Goal: Find specific page/section: Find specific page/section

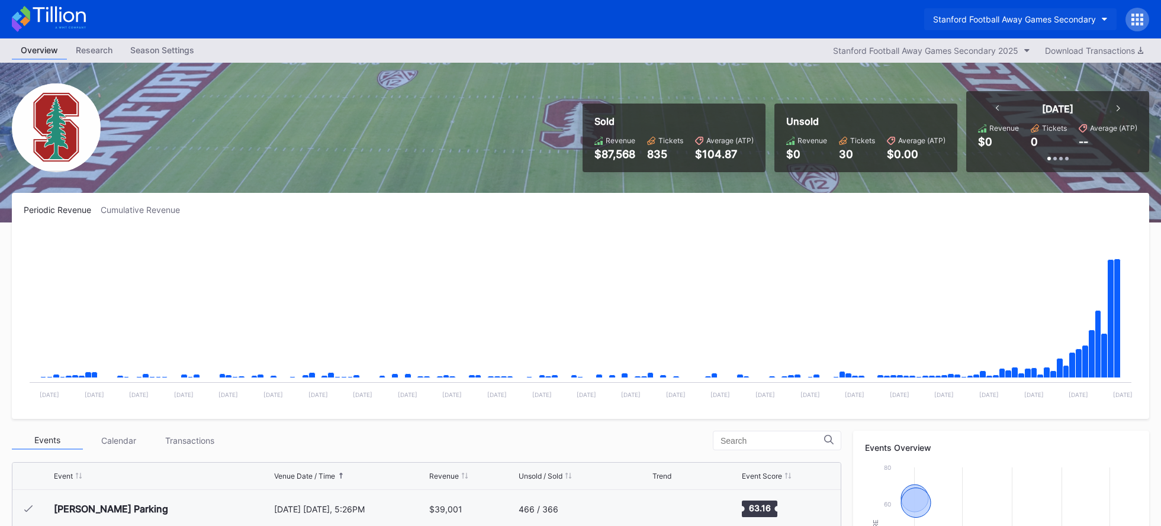
click at [1058, 12] on button "Stanford Football Away Games Secondary" at bounding box center [1020, 19] width 192 height 22
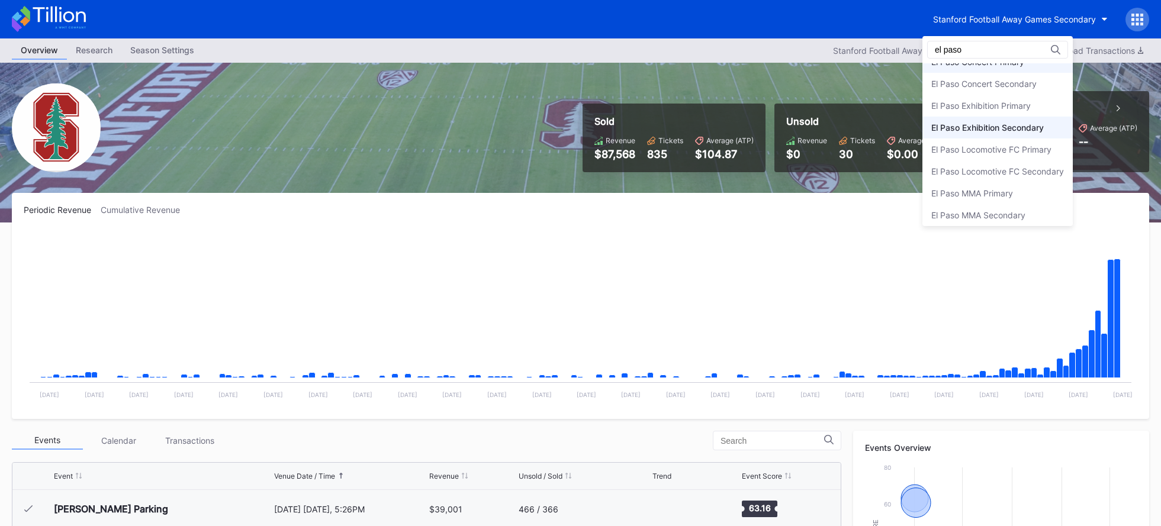
scroll to position [61, 0]
type input "el paso"
click at [1010, 146] on div "El Paso Locomotive FC Primary" at bounding box center [991, 145] width 120 height 10
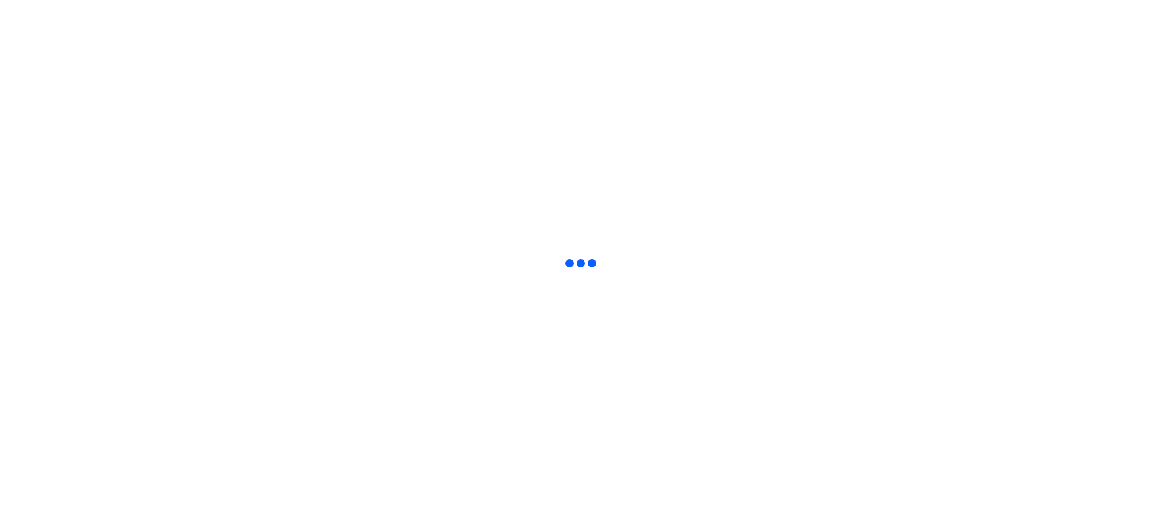
click at [43, 5] on html at bounding box center [580, 2] width 1161 height 5
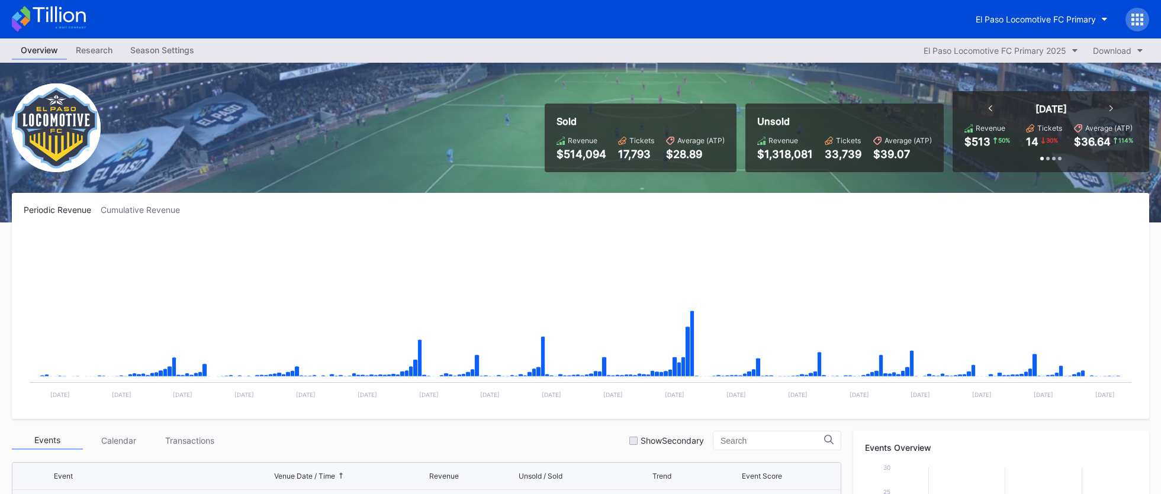
scroll to position [459, 0]
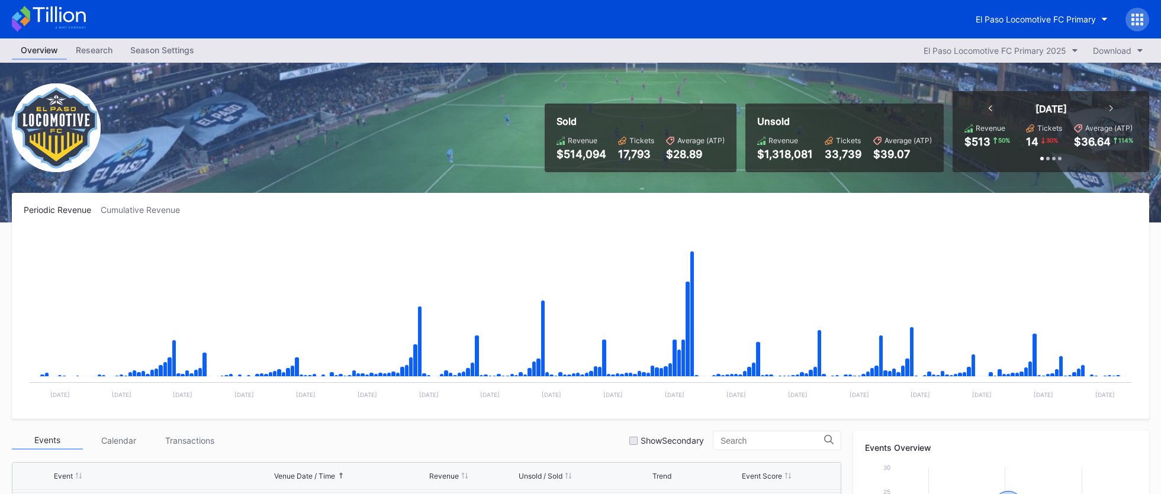
click at [54, 11] on icon at bounding box center [49, 19] width 74 height 26
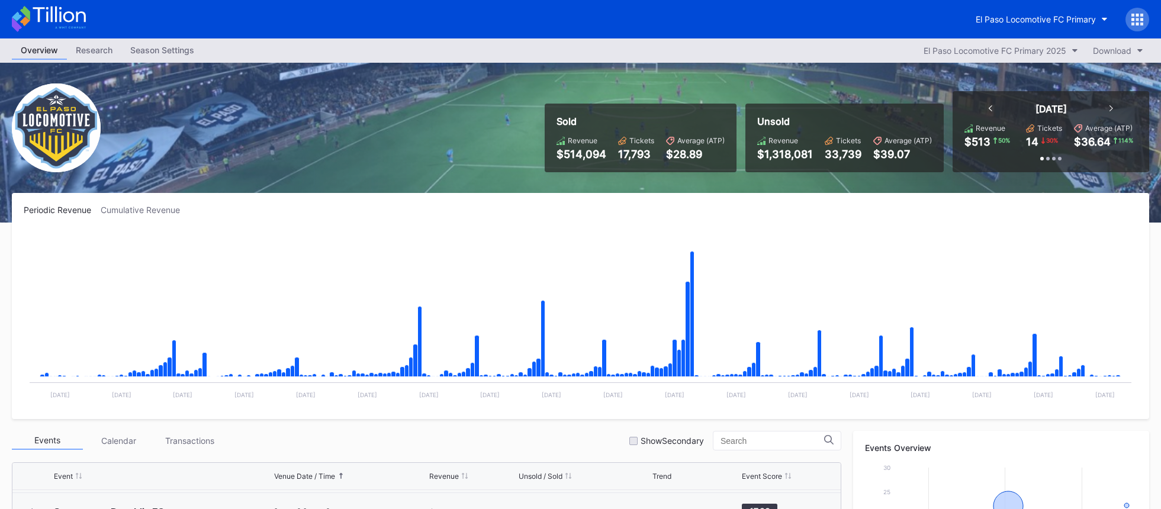
scroll to position [459, 0]
click at [353, 84] on div "Sold Revenue $514,094 Tickets 17,793 Average (ATP) $28.89 Unsold Revenue $1,318…" at bounding box center [580, 143] width 1161 height 160
drag, startPoint x: 329, startPoint y: 157, endPoint x: 1129, endPoint y: 54, distance: 806.8
click at [329, 157] on div "Sold Revenue $514,094 Tickets 17,793 Average (ATP) $28.89 Unsold Revenue $1,318…" at bounding box center [580, 143] width 1161 height 160
click at [1025, 22] on div "El Paso Locomotive FC Primary" at bounding box center [1036, 19] width 120 height 10
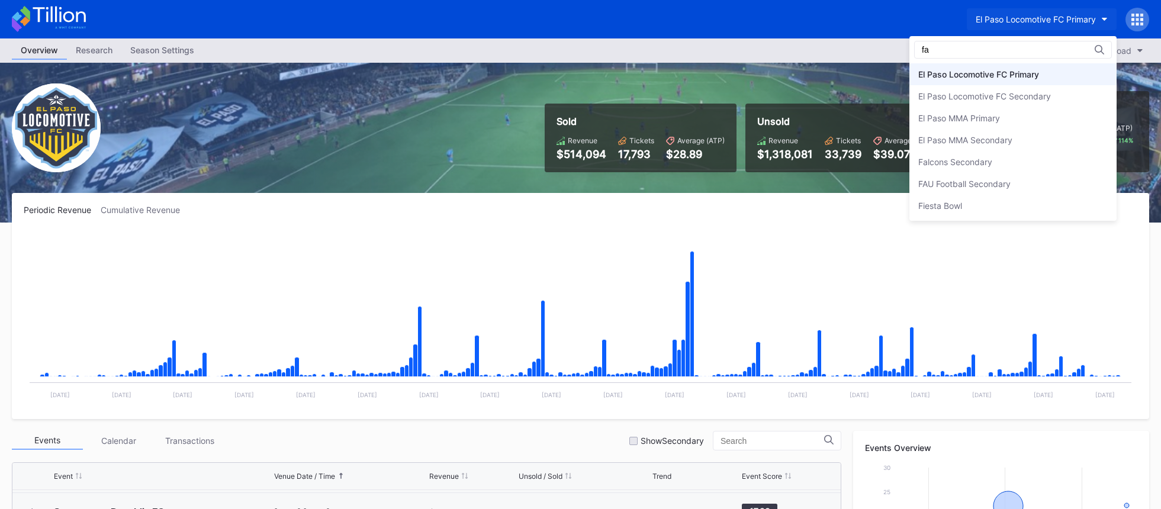
scroll to position [0, 0]
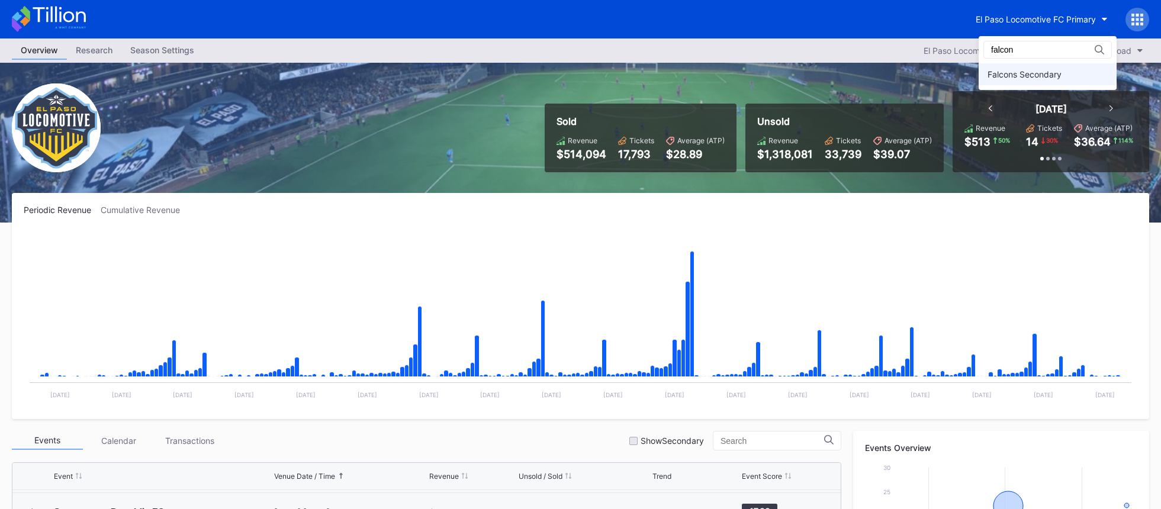
type input "falcon"
click at [1015, 77] on div "Falcons Secondary" at bounding box center [1024, 74] width 74 height 10
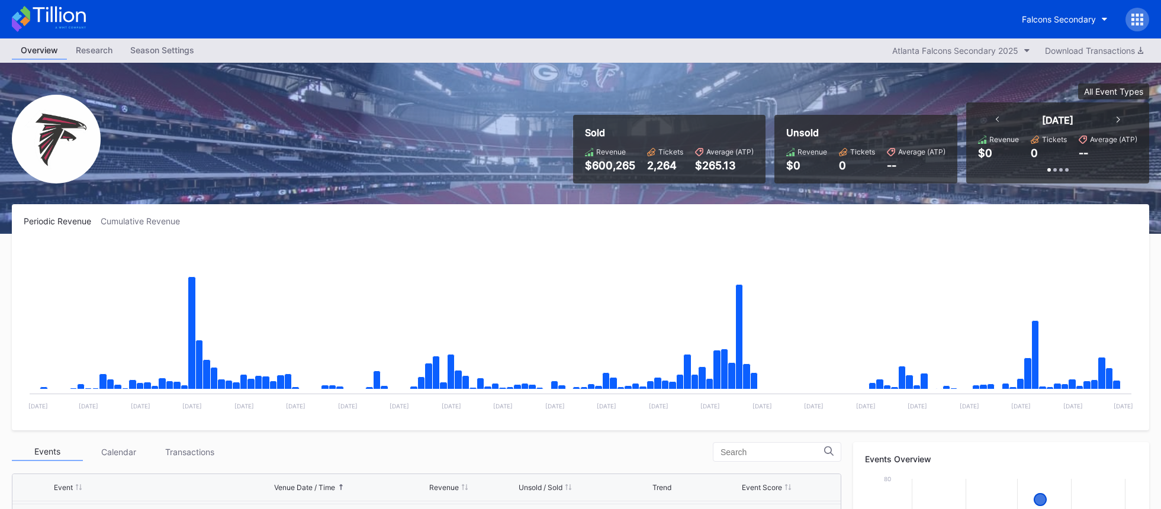
click at [40, 23] on icon at bounding box center [49, 19] width 74 height 26
